Goal: Navigation & Orientation: Find specific page/section

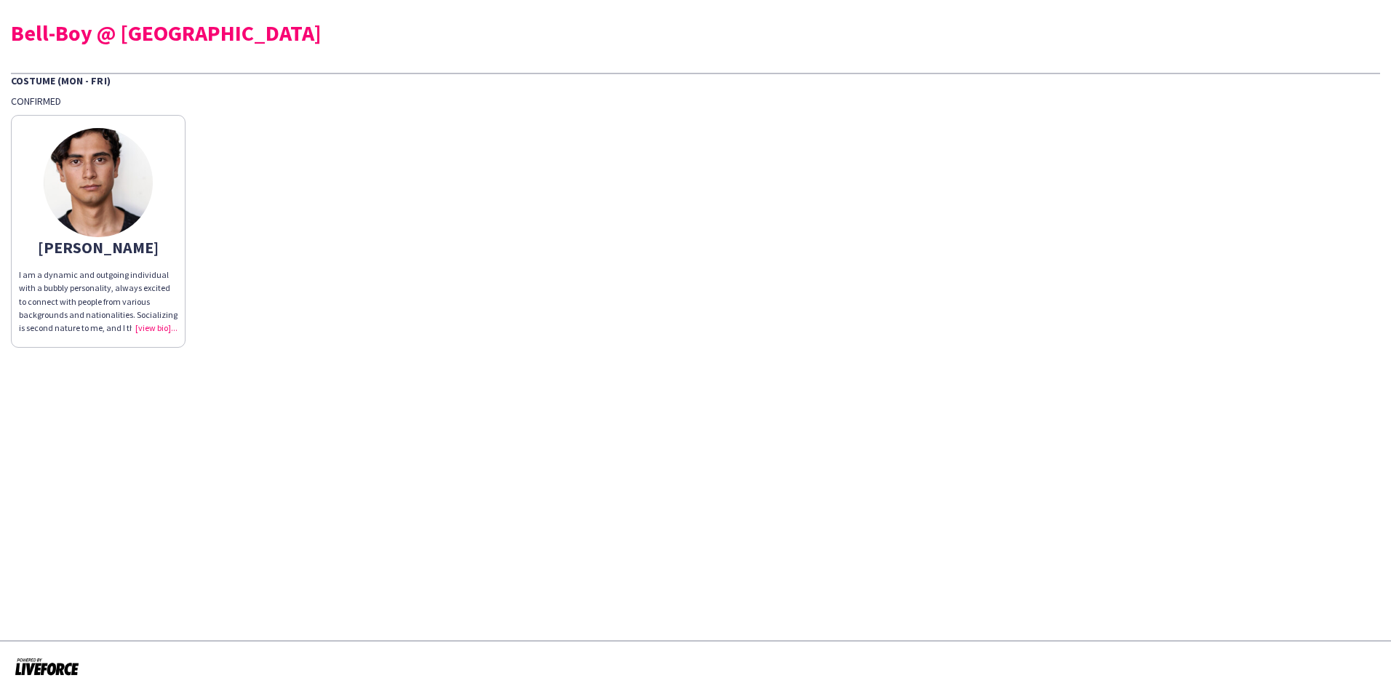
click at [160, 330] on div "I am a dynamic and outgoing individual with a bubbly personality, always excite…" at bounding box center [98, 301] width 159 height 66
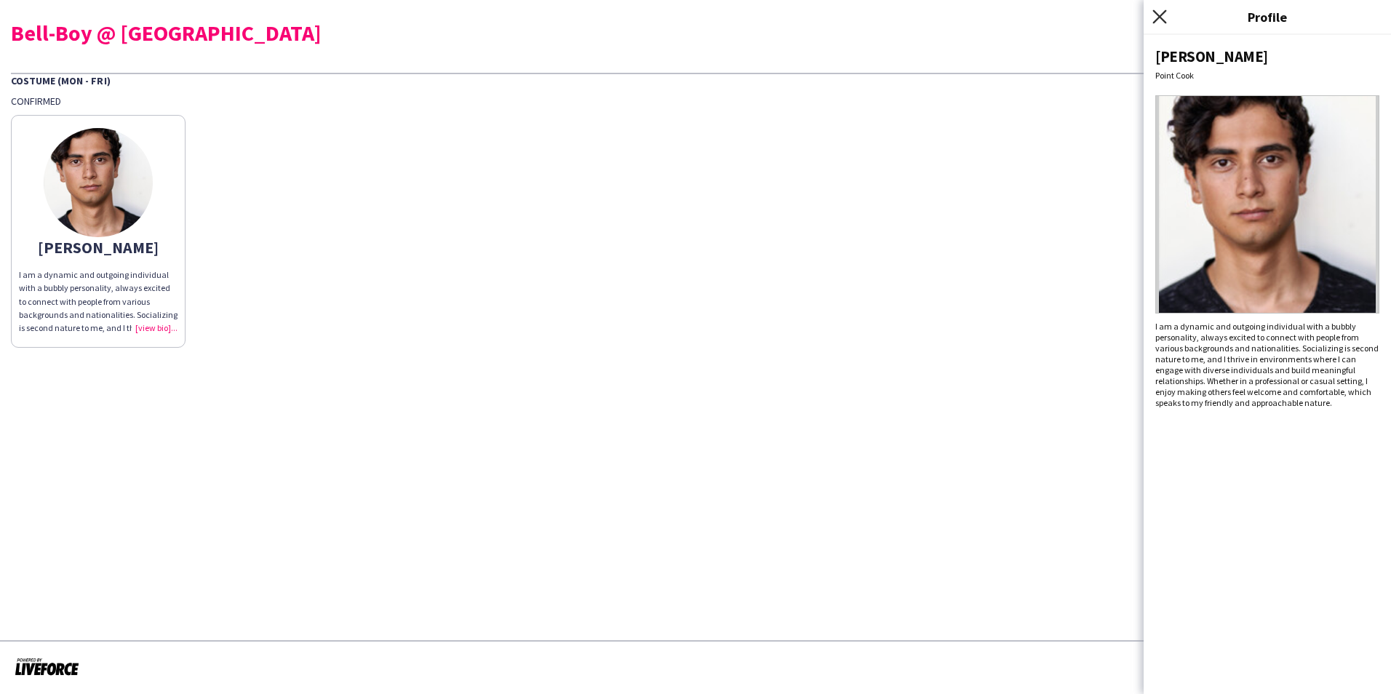
click at [1163, 18] on icon "Close pop-in" at bounding box center [1159, 16] width 14 height 14
